Goal: Navigation & Orientation: Find specific page/section

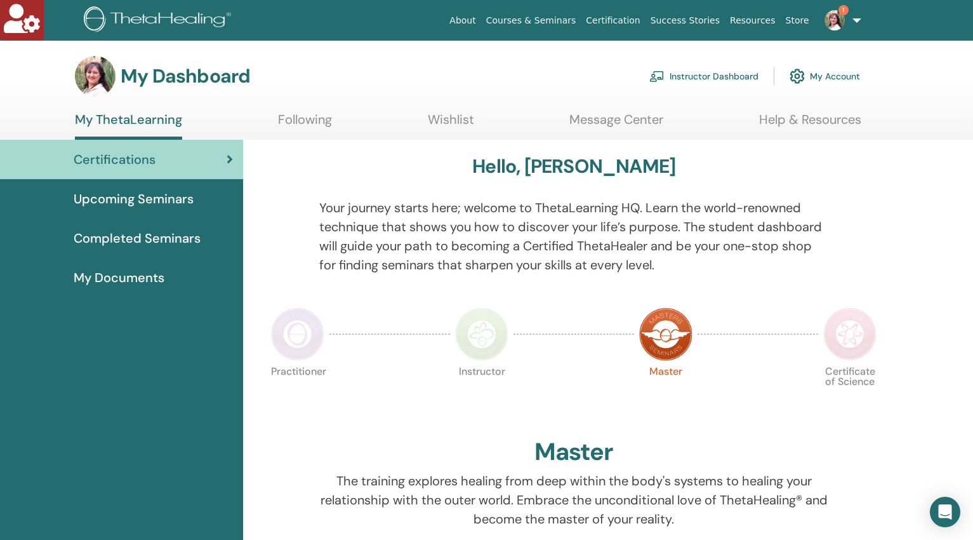
click at [136, 241] on span "Completed Seminars" at bounding box center [137, 238] width 127 height 19
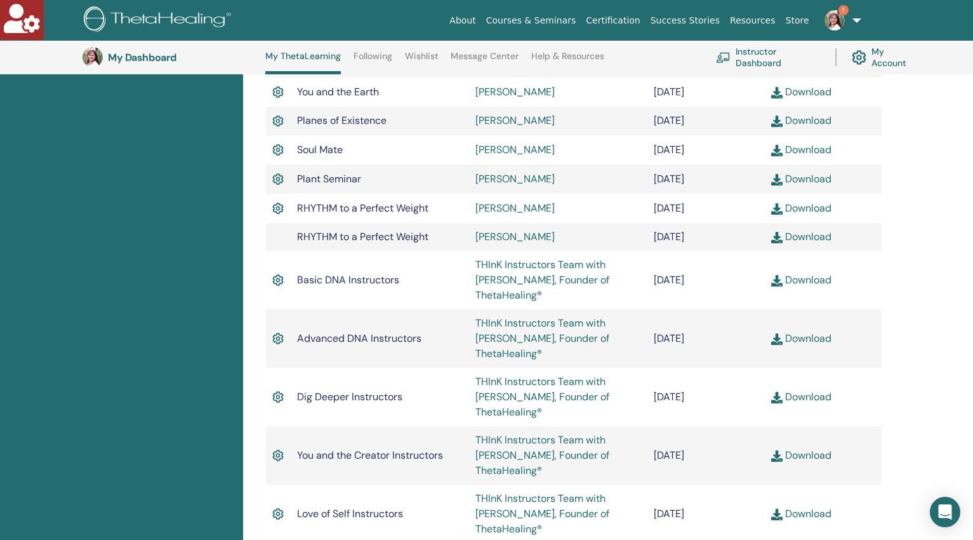
scroll to position [635, 0]
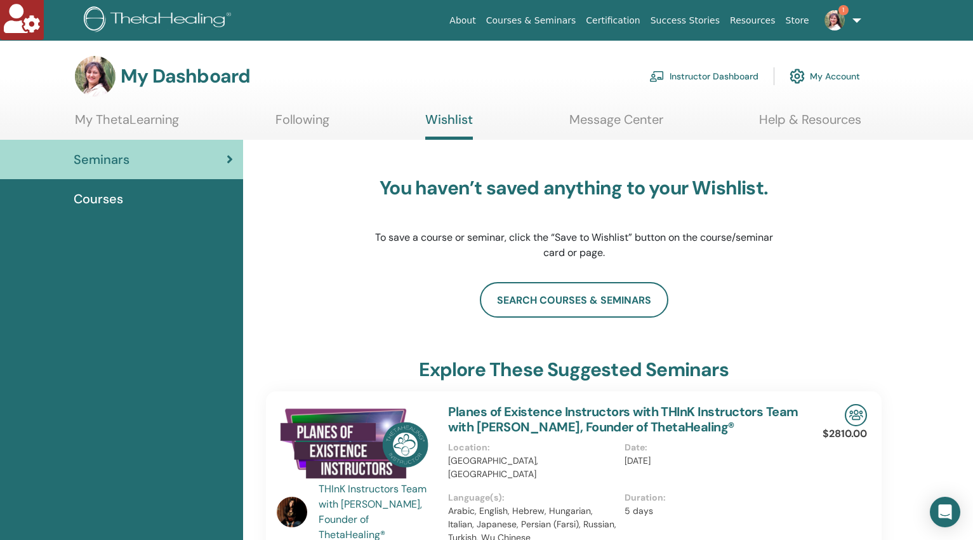
click at [683, 73] on link "Instructor Dashboard" at bounding box center [703, 76] width 109 height 28
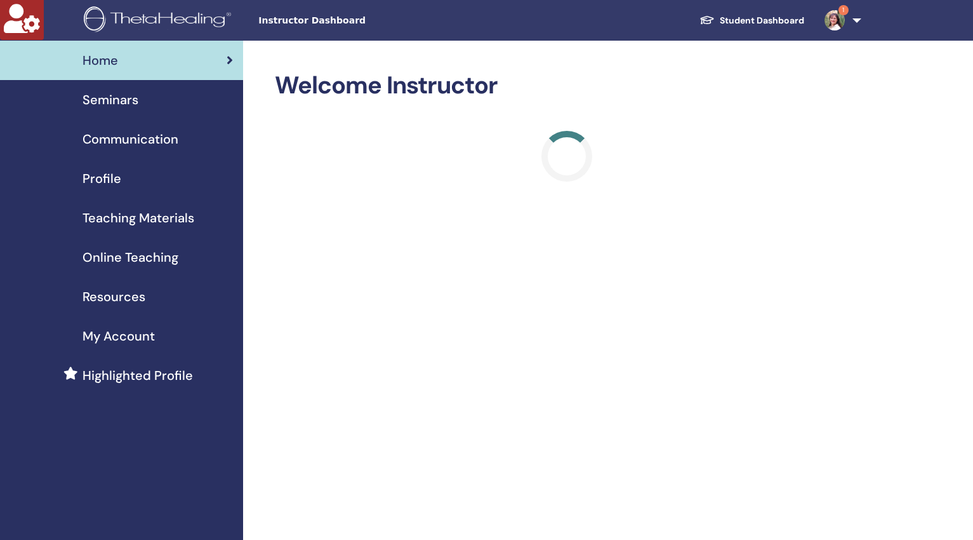
click at [143, 221] on span "Teaching Materials" at bounding box center [139, 217] width 112 height 19
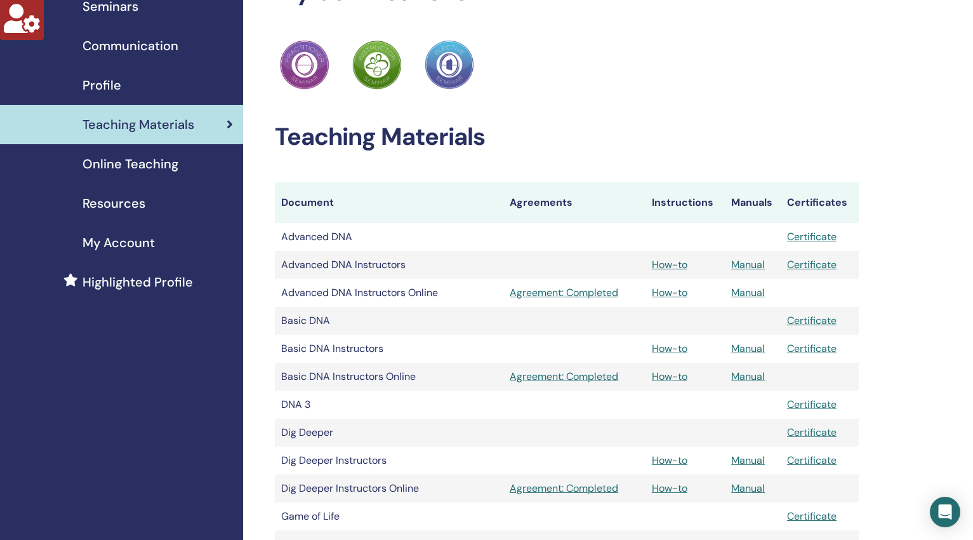
scroll to position [96, 0]
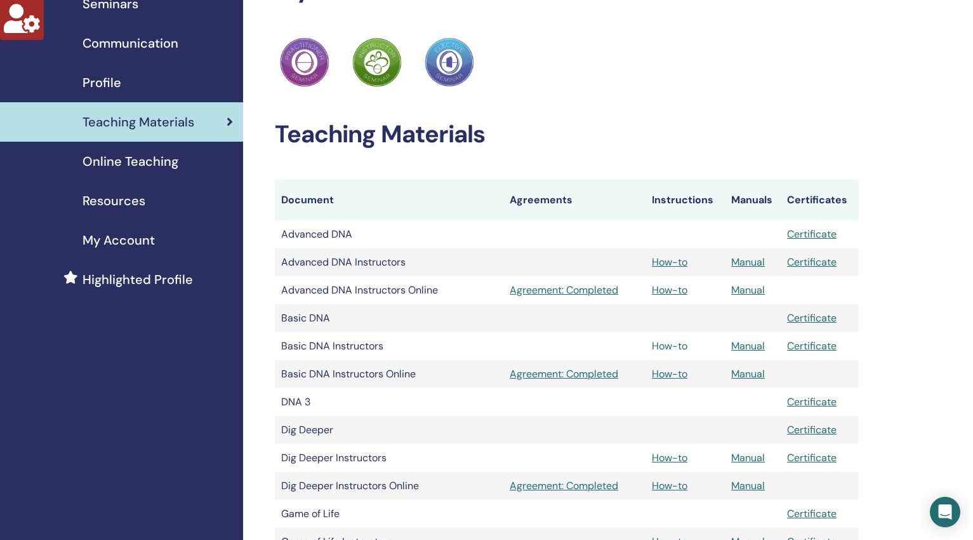
click at [667, 348] on link "How-to" at bounding box center [670, 345] width 36 height 13
